Goal: Information Seeking & Learning: Learn about a topic

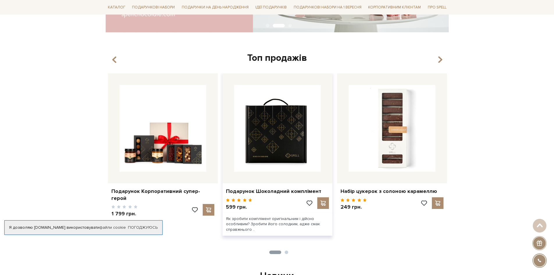
scroll to position [203, 0]
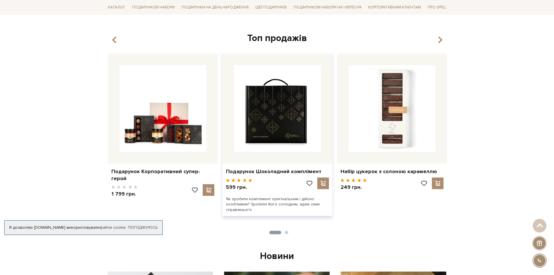
click at [290, 119] on img at bounding box center [277, 108] width 87 height 87
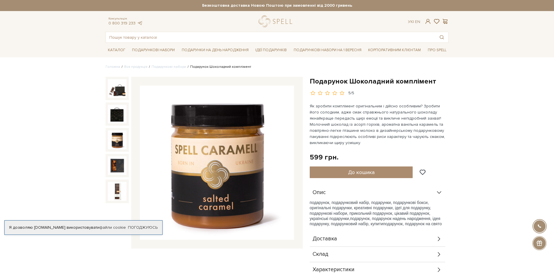
click at [114, 139] on img at bounding box center [117, 139] width 19 height 19
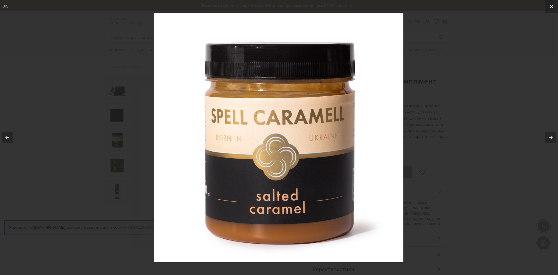
click at [553, 3] on button at bounding box center [551, 6] width 13 height 13
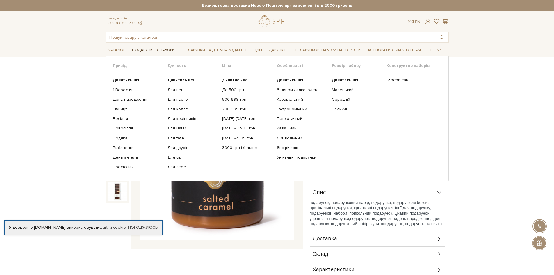
click at [158, 51] on link "Подарункові набори" at bounding box center [153, 50] width 47 height 9
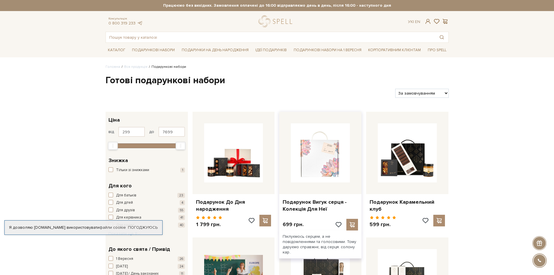
click at [318, 150] on img at bounding box center [320, 152] width 59 height 59
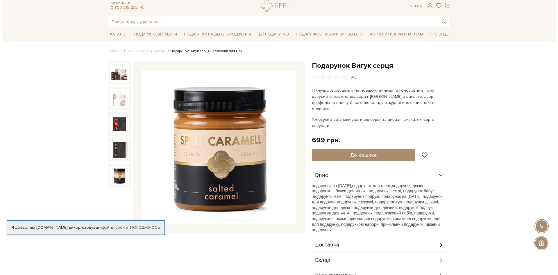
scroll to position [29, 0]
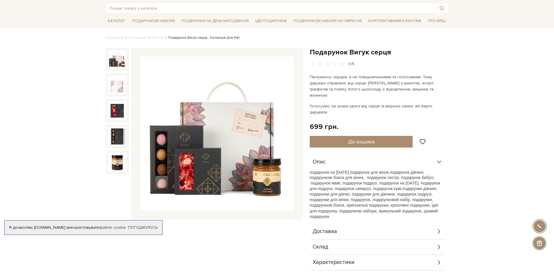
click at [116, 58] on img at bounding box center [117, 59] width 19 height 19
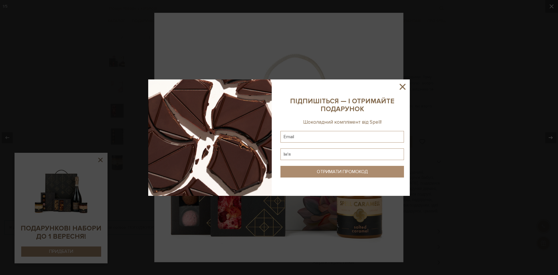
click at [404, 85] on icon at bounding box center [403, 87] width 10 height 10
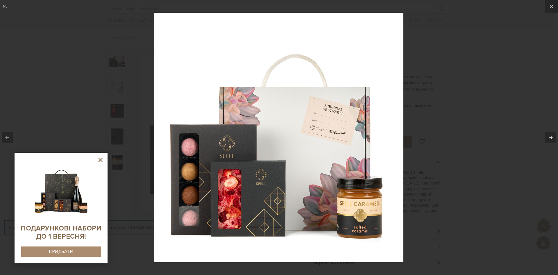
click at [104, 161] on icon at bounding box center [100, 159] width 7 height 7
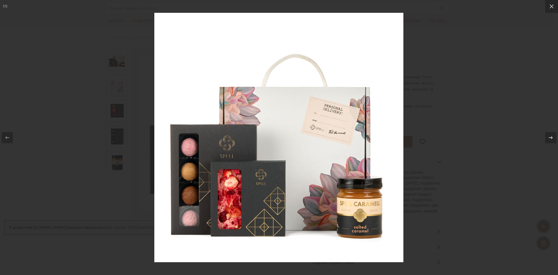
click at [526, 76] on div at bounding box center [279, 137] width 558 height 275
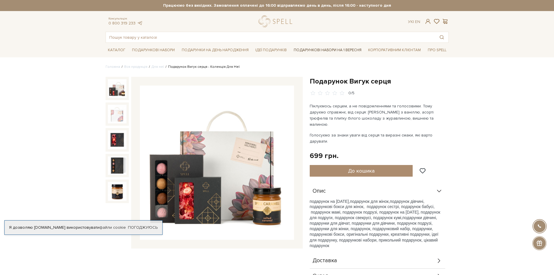
click at [317, 48] on link "Подарункові набори на 1 Вересня" at bounding box center [327, 50] width 72 height 10
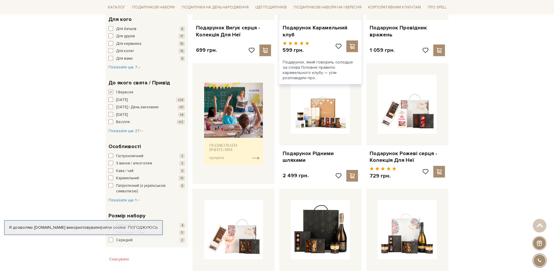
scroll to position [174, 0]
click at [252, 153] on img at bounding box center [233, 123] width 59 height 82
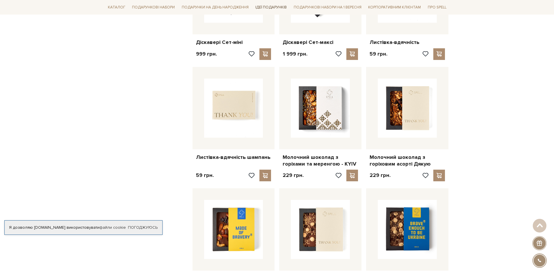
scroll to position [407, 0]
